Goal: Task Accomplishment & Management: Use online tool/utility

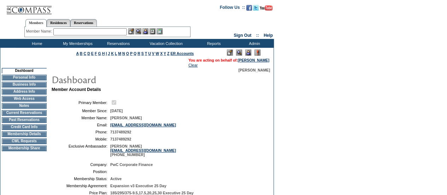
scroll to position [40, 0]
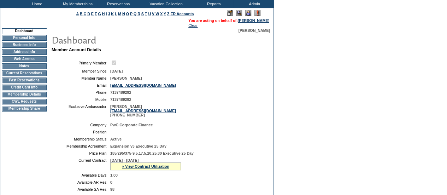
click at [39, 104] on td "CWL Requests" at bounding box center [24, 102] width 45 height 6
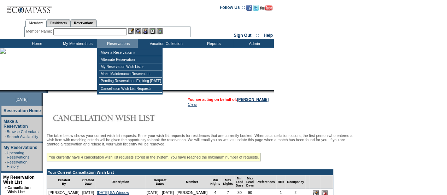
click at [88, 31] on input "text" at bounding box center [89, 31] width 73 height 7
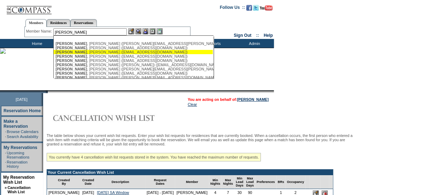
click at [83, 53] on div "[PERSON_NAME] ([EMAIL_ADDRESS][DOMAIN_NAME])" at bounding box center [132, 52] width 155 height 4
type input "[PERSON_NAME] ([EMAIL_ADDRESS][DOMAIN_NAME])"
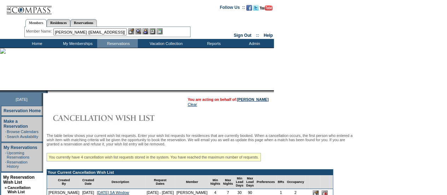
click at [143, 30] on div at bounding box center [145, 31] width 34 height 6
click at [140, 32] on img at bounding box center [138, 31] width 6 height 6
